Goal: Task Accomplishment & Management: Use online tool/utility

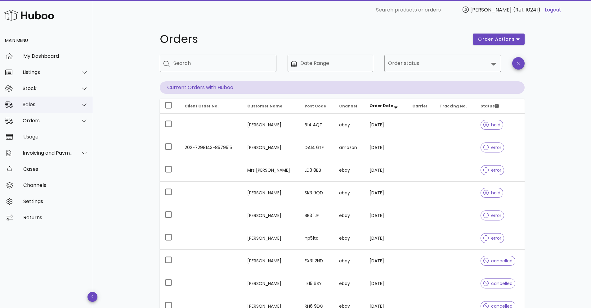
click at [54, 108] on div "Sales" at bounding box center [46, 105] width 93 height 16
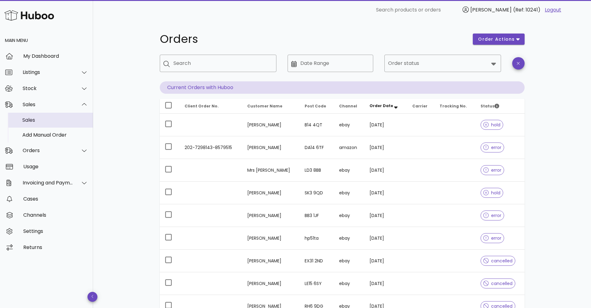
click at [55, 118] on div "Sales" at bounding box center [55, 120] width 66 height 6
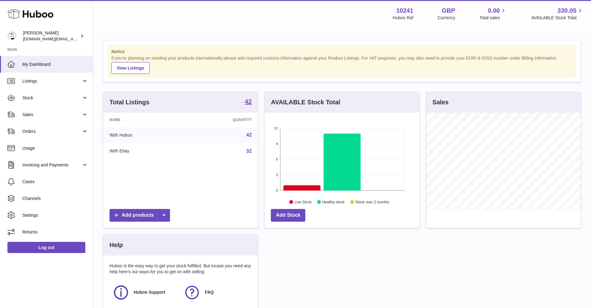
scroll to position [97, 155]
click at [66, 120] on link "Sales" at bounding box center [46, 114] width 93 height 17
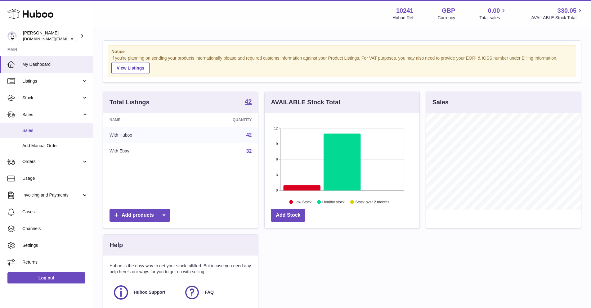
click at [56, 128] on span "Sales" at bounding box center [55, 131] width 66 height 6
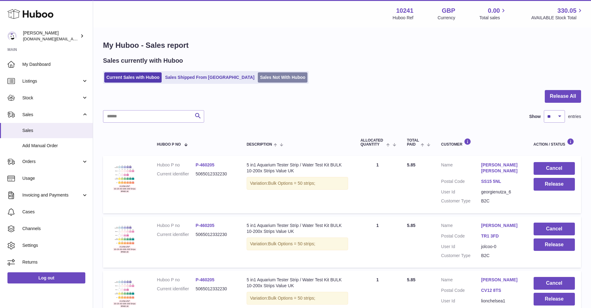
click at [258, 80] on link "Sales Not With Huboo" at bounding box center [283, 77] width 50 height 10
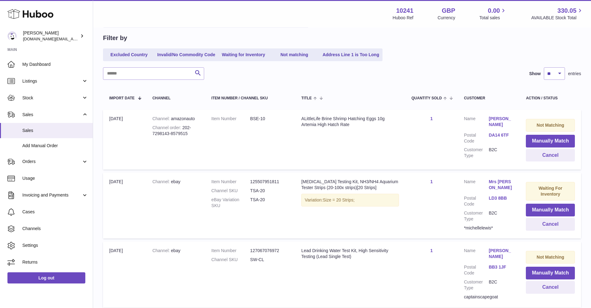
scroll to position [121, 0]
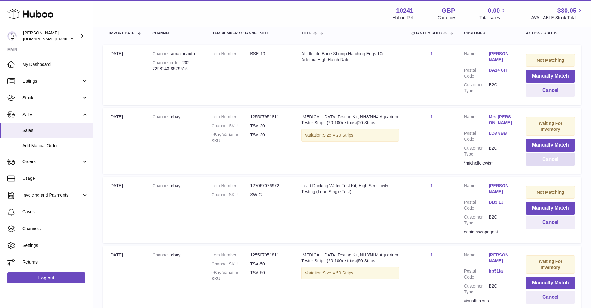
click at [540, 156] on button "Cancel" at bounding box center [550, 159] width 49 height 13
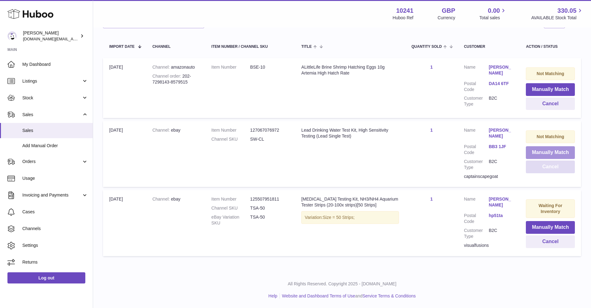
scroll to position [104, 0]
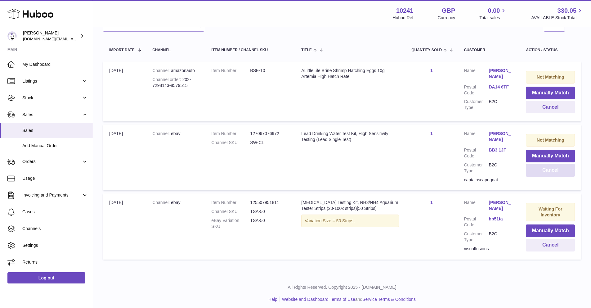
click at [537, 170] on button "Cancel" at bounding box center [550, 170] width 49 height 13
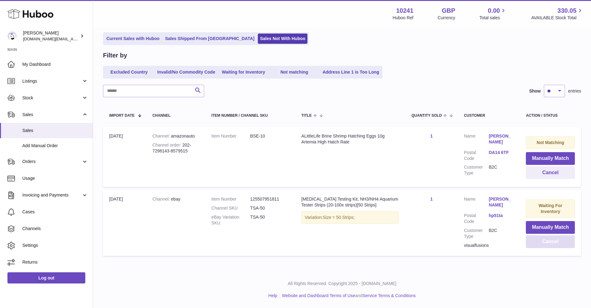
scroll to position [35, 0]
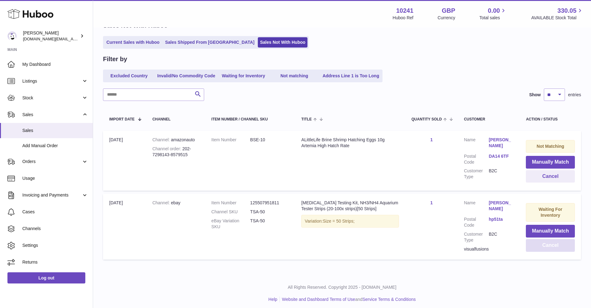
click at [549, 247] on button "Cancel" at bounding box center [550, 245] width 49 height 13
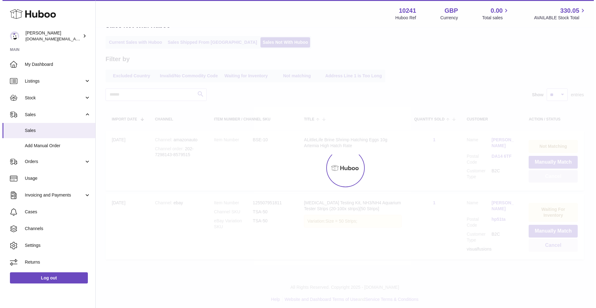
scroll to position [0, 0]
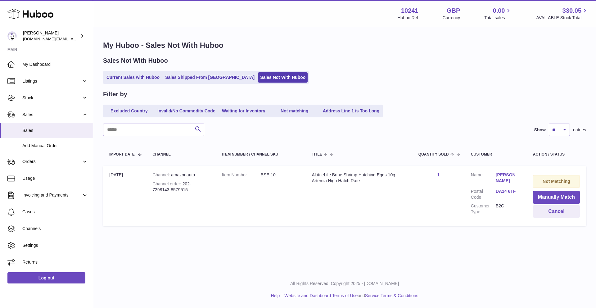
click at [525, 194] on td "Customer Name laura Postal Code DA14 6TF Customer Type B2C" at bounding box center [496, 196] width 62 height 60
click at [536, 198] on button "Manually Match" at bounding box center [556, 197] width 47 height 13
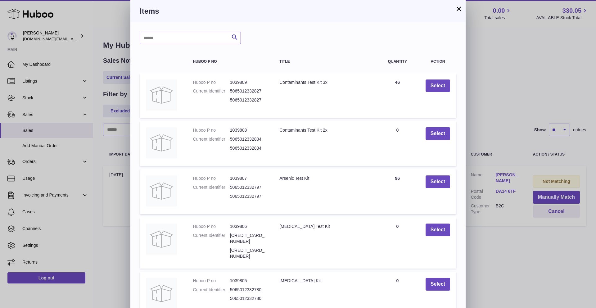
click at [199, 34] on input "text" at bounding box center [190, 38] width 101 height 12
type input "*****"
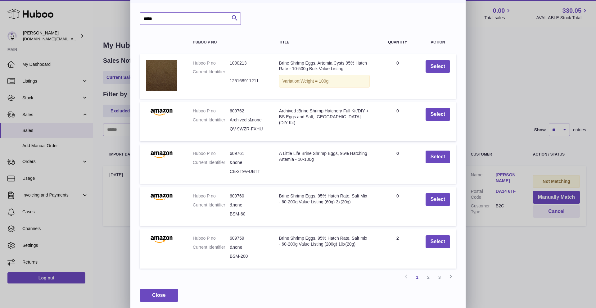
scroll to position [23, 0]
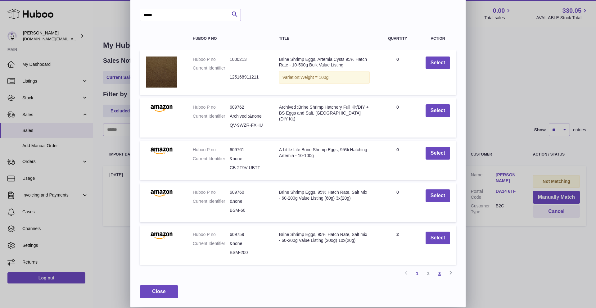
click at [439, 273] on link "3" at bounding box center [439, 273] width 11 height 11
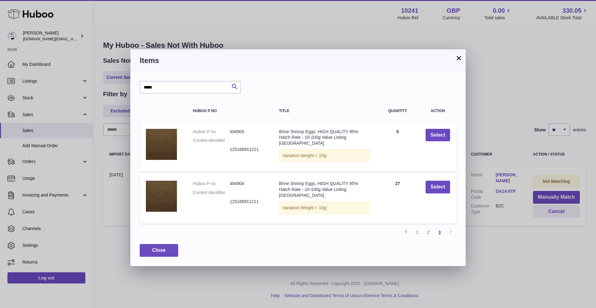
scroll to position [0, 0]
click at [437, 187] on button "Select" at bounding box center [437, 187] width 25 height 13
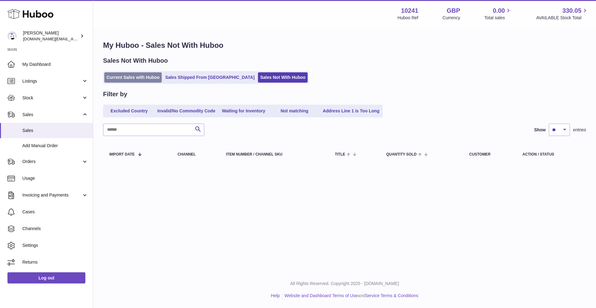
click at [113, 75] on link "Current Sales with Huboo" at bounding box center [132, 77] width 57 height 10
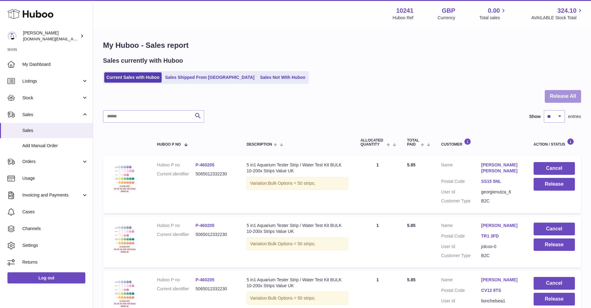
click at [553, 97] on button "Release All" at bounding box center [563, 96] width 36 height 13
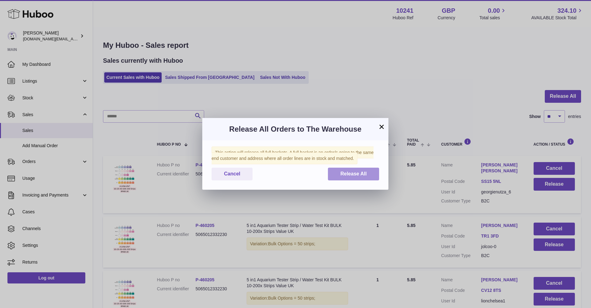
click at [372, 177] on button "Release All" at bounding box center [353, 174] width 51 height 13
